Goal: Transaction & Acquisition: Purchase product/service

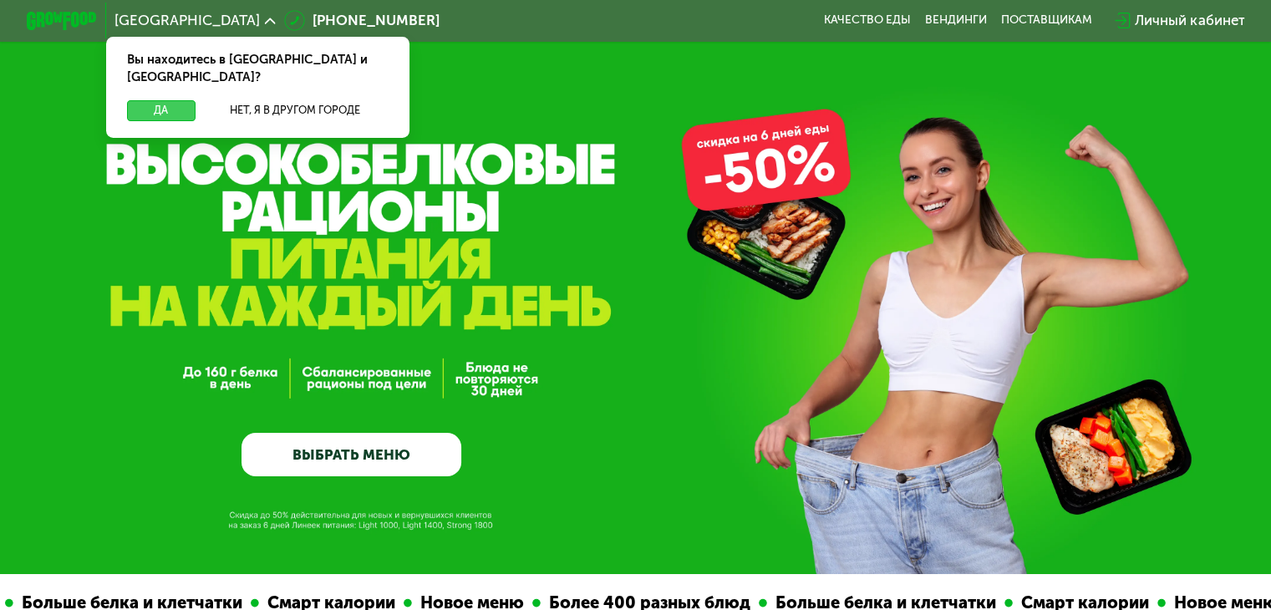
click at [145, 100] on button "Да" at bounding box center [161, 110] width 68 height 21
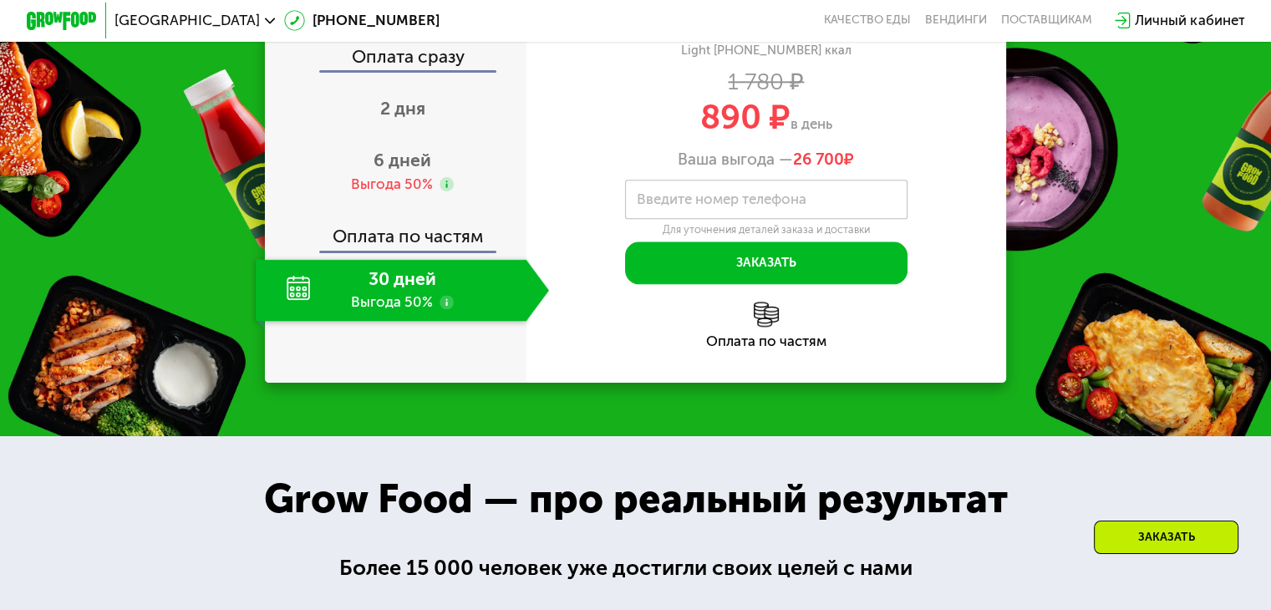
scroll to position [2089, 0]
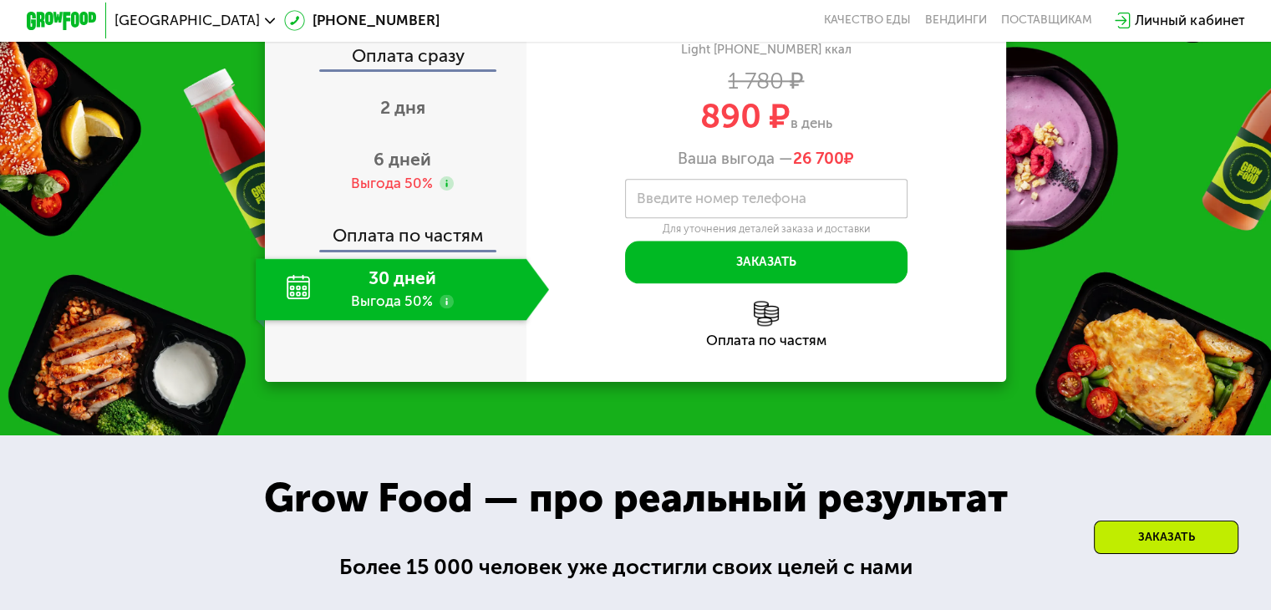
click at [420, 320] on div "30 дней Выгода 50%" at bounding box center [391, 289] width 270 height 62
click at [442, 308] on use at bounding box center [447, 301] width 14 height 14
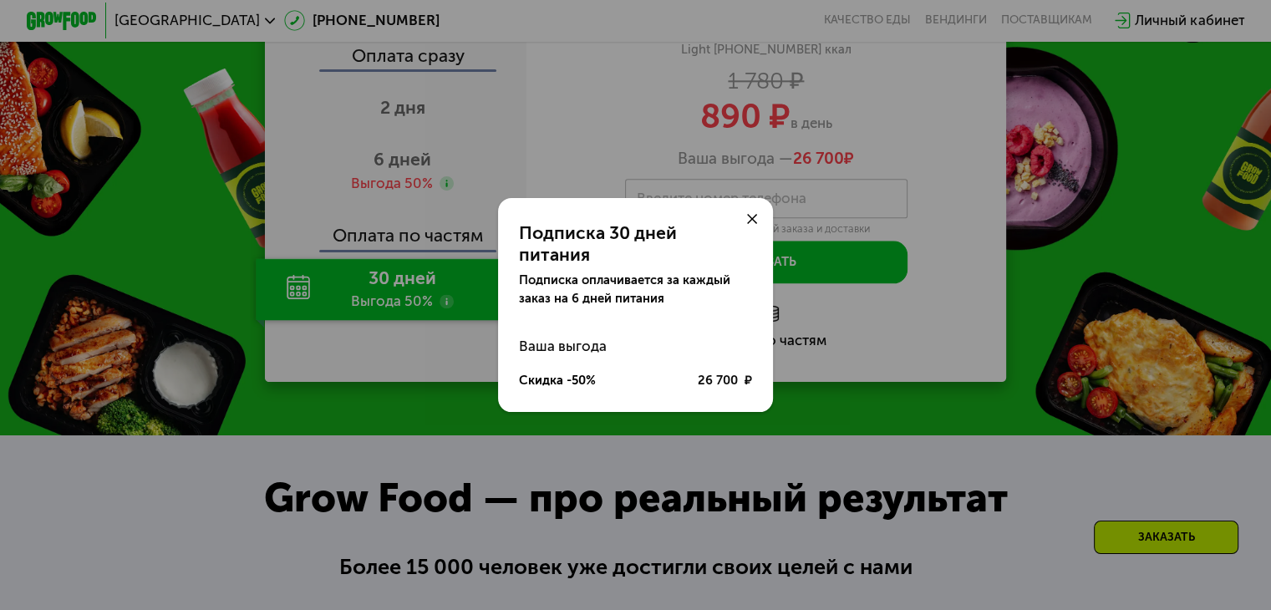
click at [751, 225] on use at bounding box center [752, 219] width 11 height 11
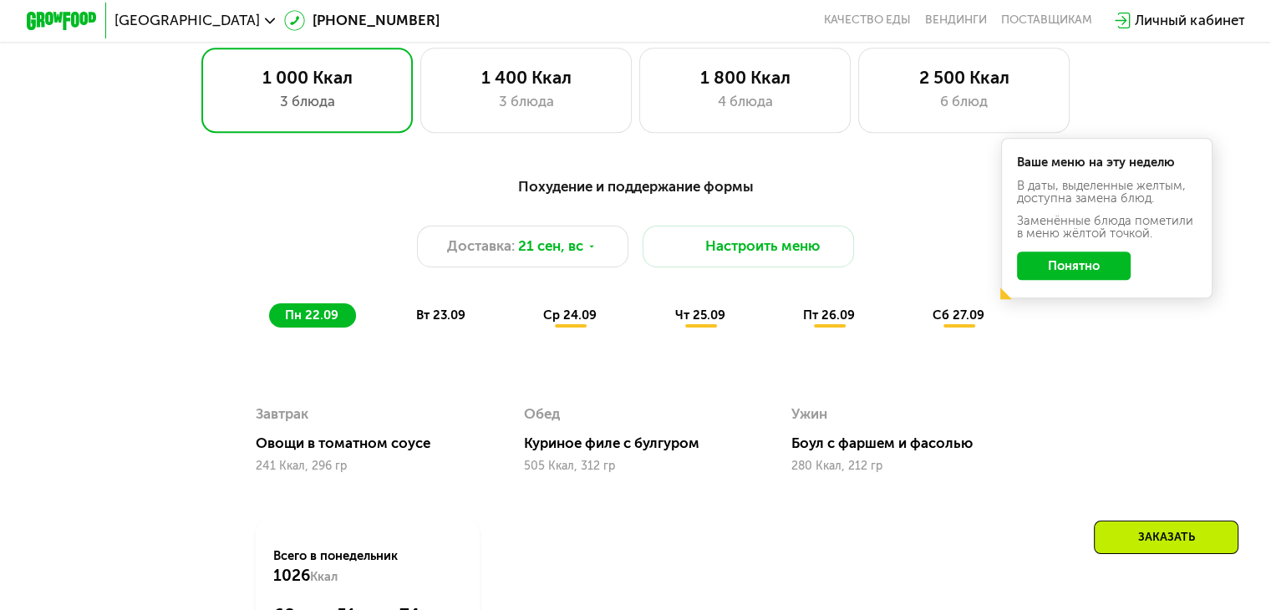
scroll to position [1170, 0]
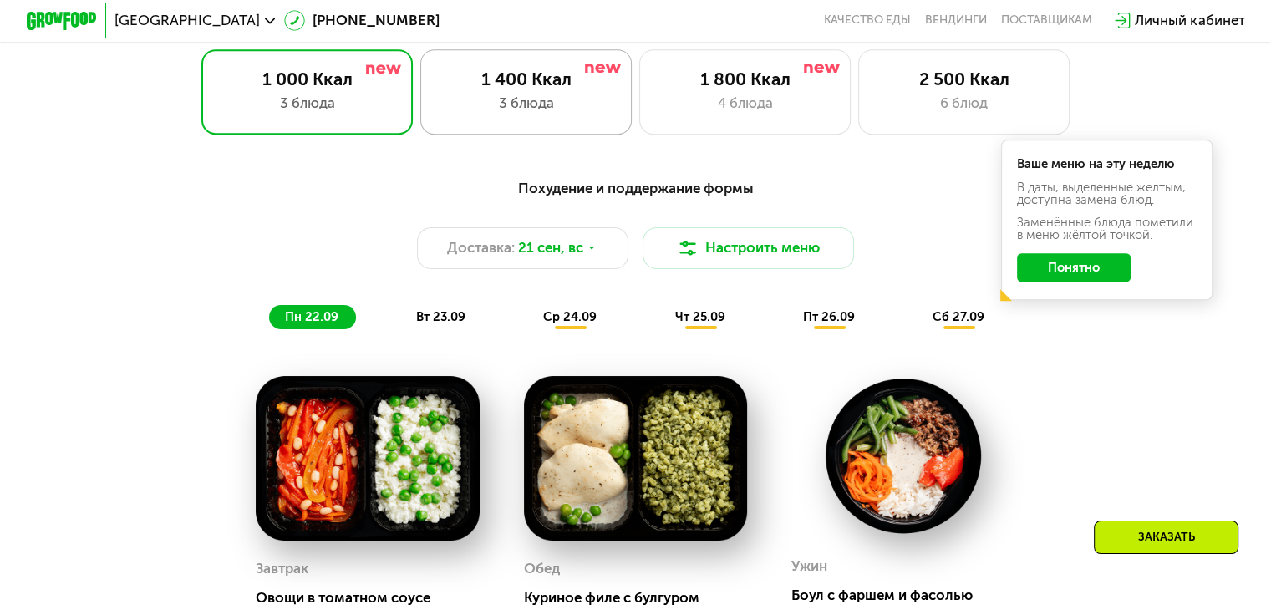
click at [566, 100] on div "3 блюда" at bounding box center [526, 103] width 175 height 21
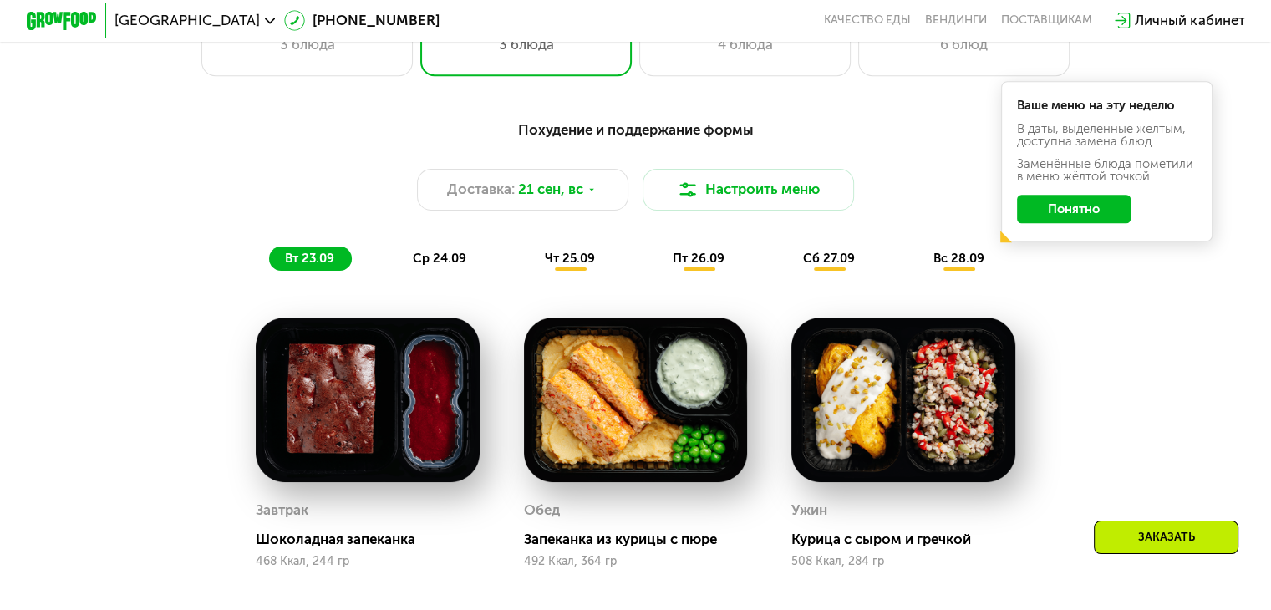
scroll to position [836, 0]
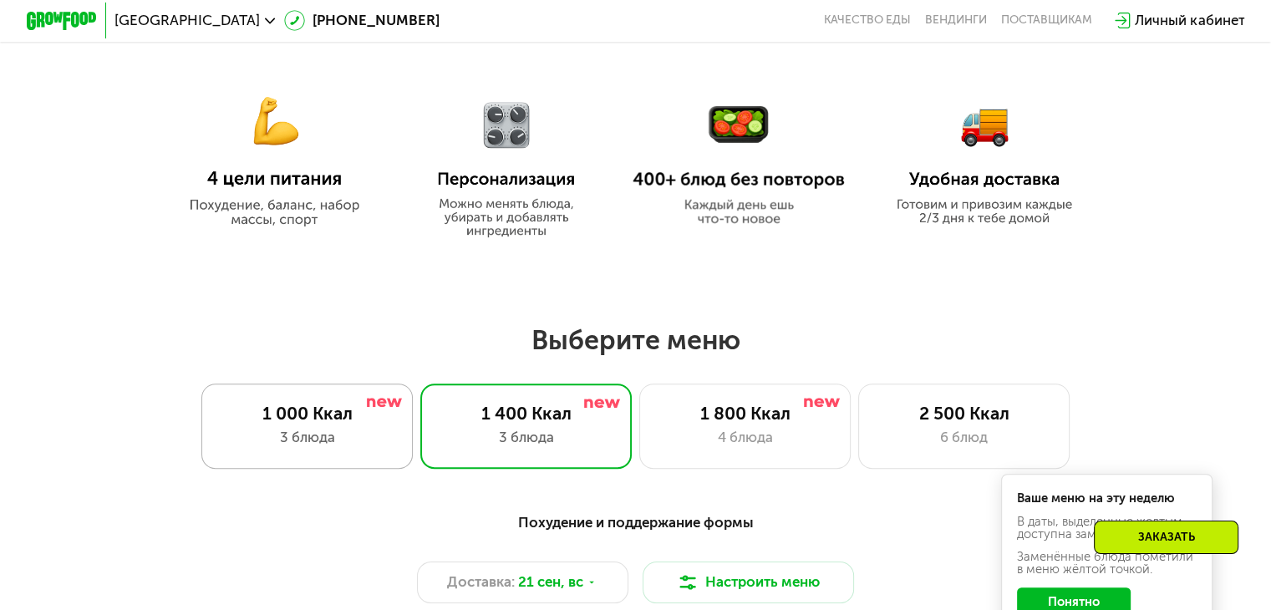
click at [367, 409] on div at bounding box center [384, 402] width 35 height 14
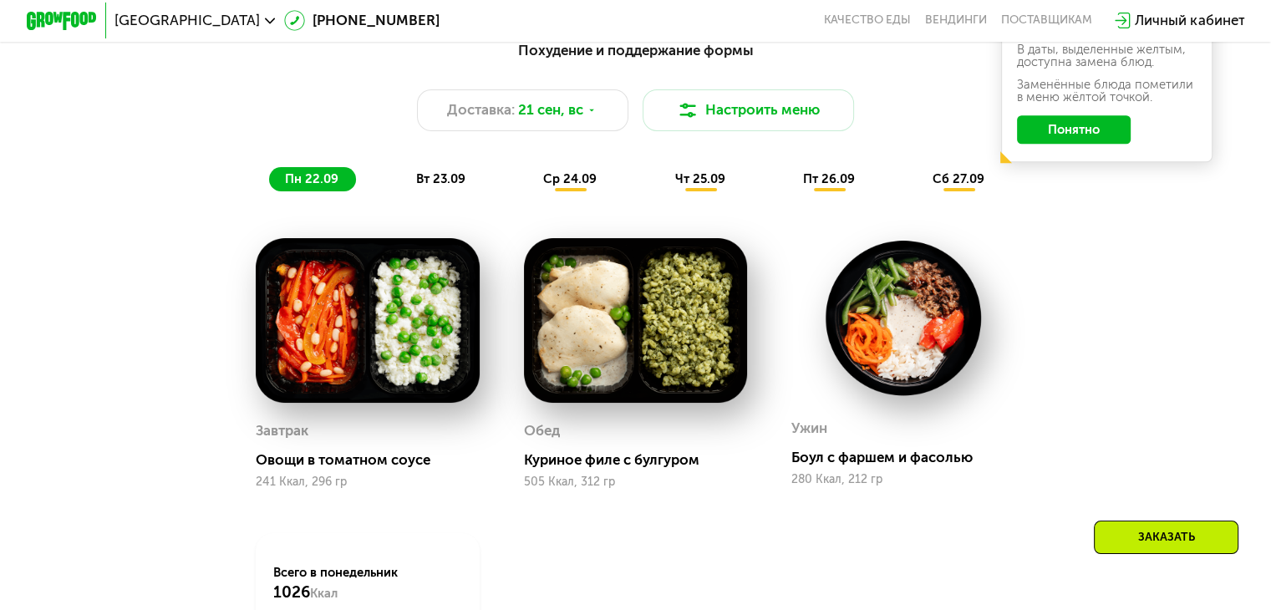
scroll to position [1337, 0]
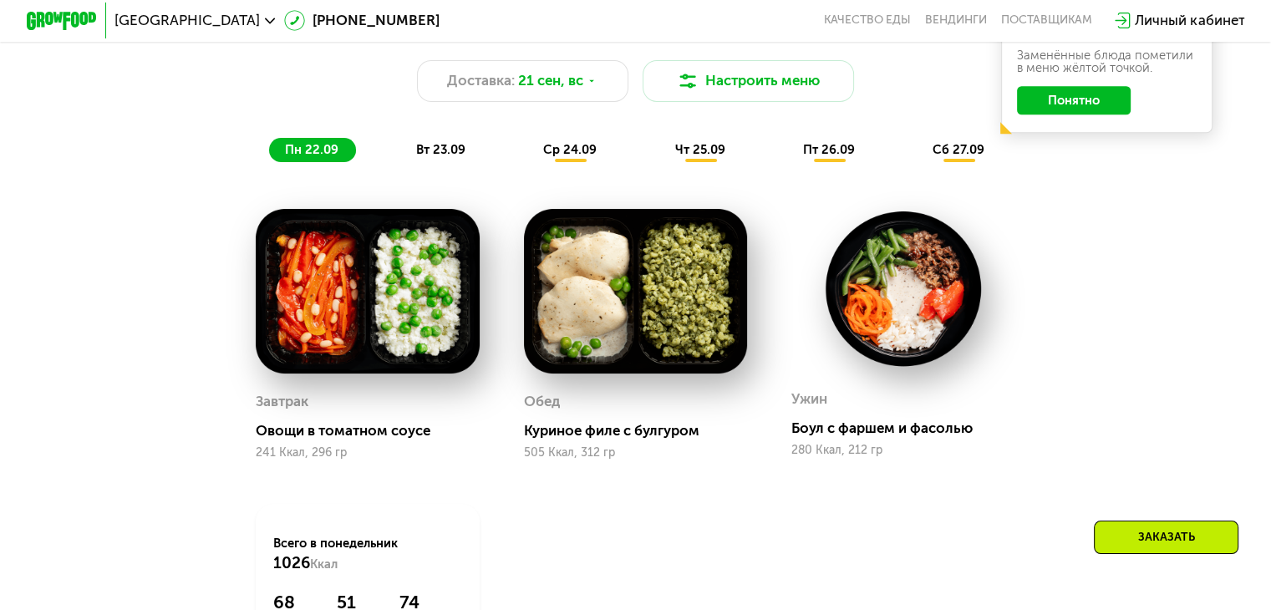
click at [441, 157] on span "вт 23.09" at bounding box center [440, 149] width 49 height 15
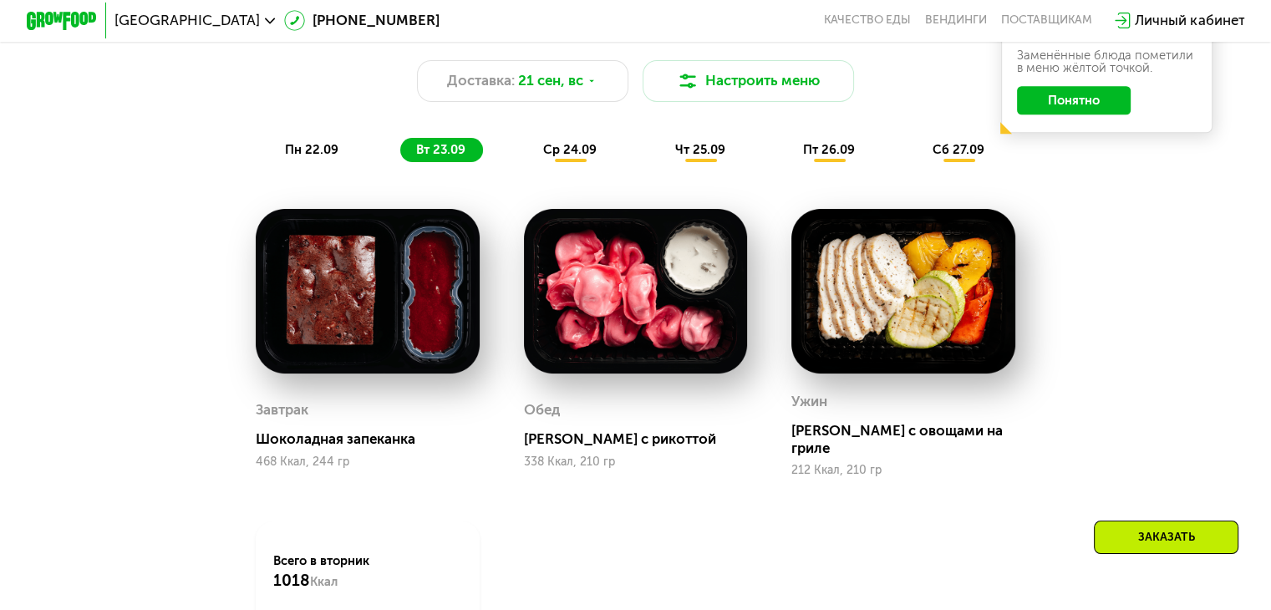
click at [567, 154] on span "ср 24.09" at bounding box center [569, 149] width 53 height 15
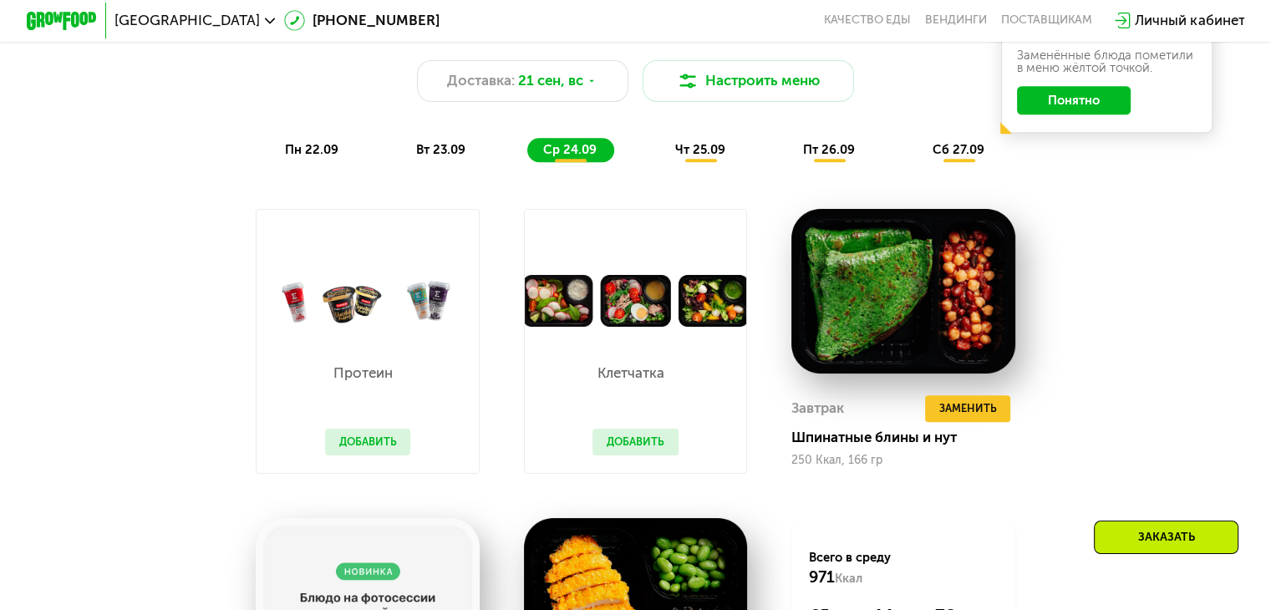
click at [670, 153] on div "чт 25.09" at bounding box center [701, 150] width 84 height 25
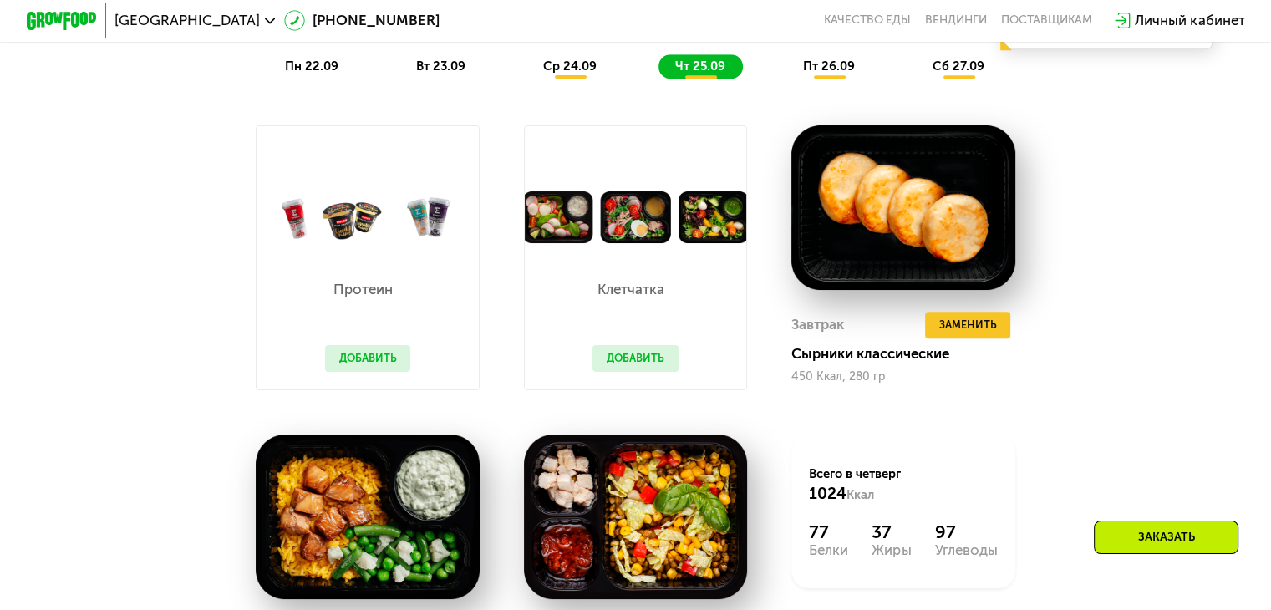
scroll to position [1421, 0]
click at [587, 79] on div "ср 24.09" at bounding box center [570, 66] width 87 height 25
